Goal: Transaction & Acquisition: Purchase product/service

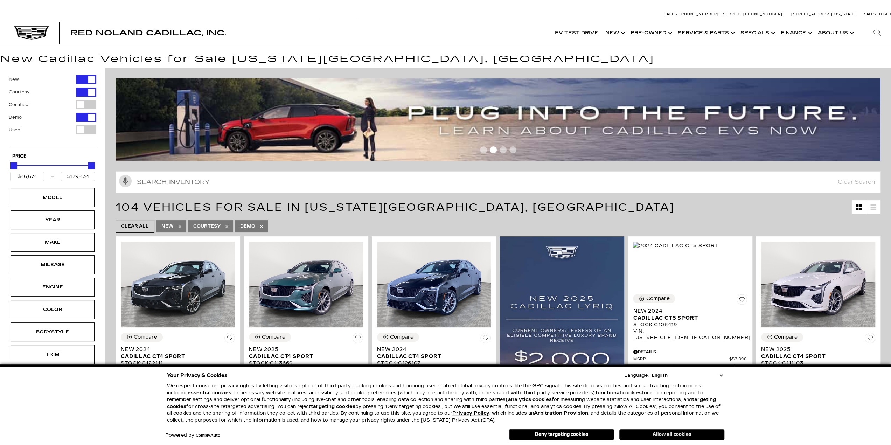
click at [639, 434] on button "Allow all cookies" at bounding box center [672, 434] width 105 height 11
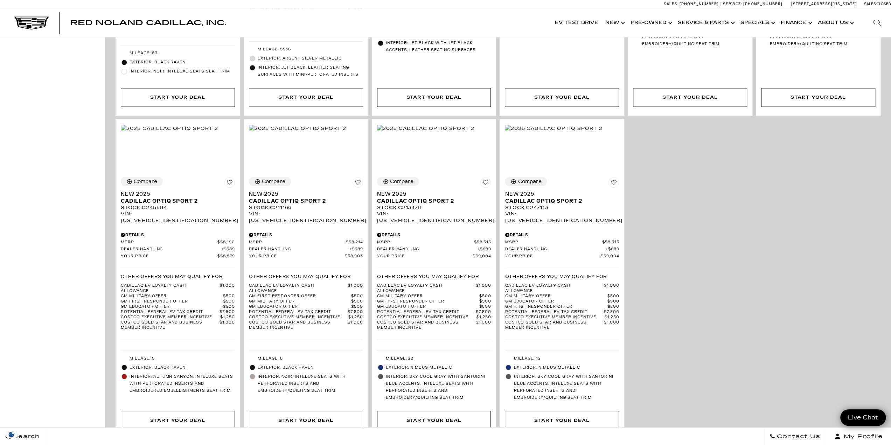
scroll to position [1162, 0]
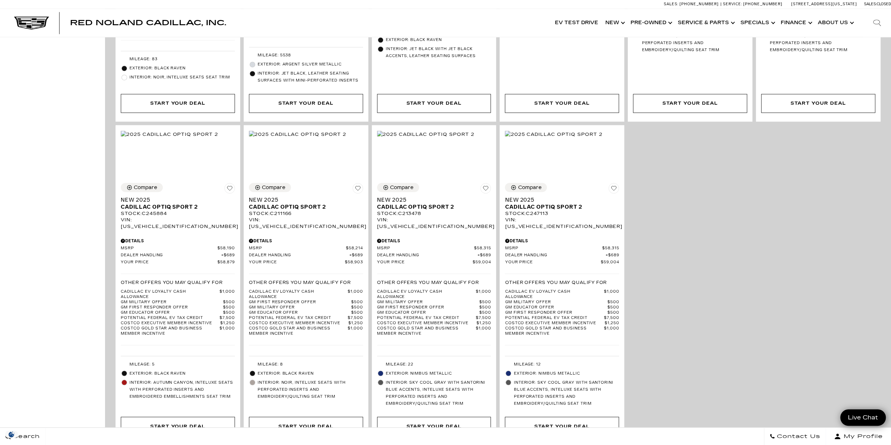
drag, startPoint x: 895, startPoint y: 63, endPoint x: 896, endPoint y: 248, distance: 185.3
click at [891, 248] on html "Skip to main content Skip to Action Bar Sales: (719) 896-2743 Service: (719) 89…" at bounding box center [445, 159] width 891 height 2643
click at [449, 132] on div at bounding box center [434, 151] width 125 height 53
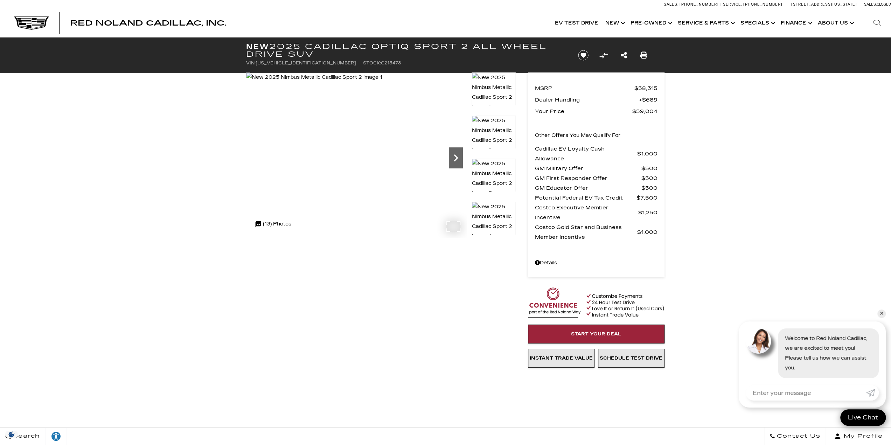
click at [460, 158] on icon "Next" at bounding box center [456, 158] width 14 height 14
